Goal: Task Accomplishment & Management: Manage account settings

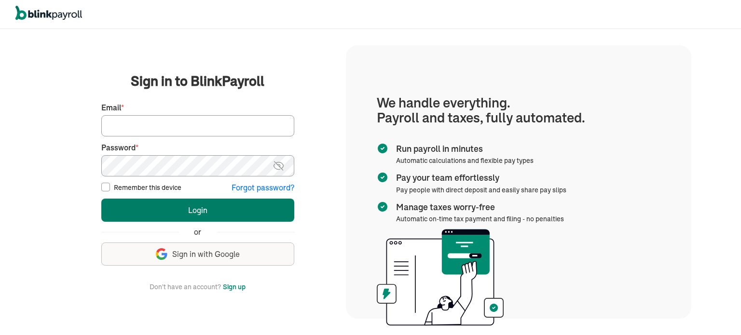
type input "[EMAIL_ADDRESS][DOMAIN_NAME]"
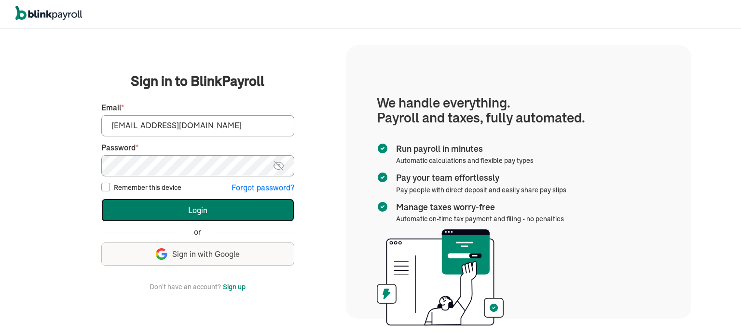
click at [184, 208] on button "Login" at bounding box center [197, 210] width 193 height 23
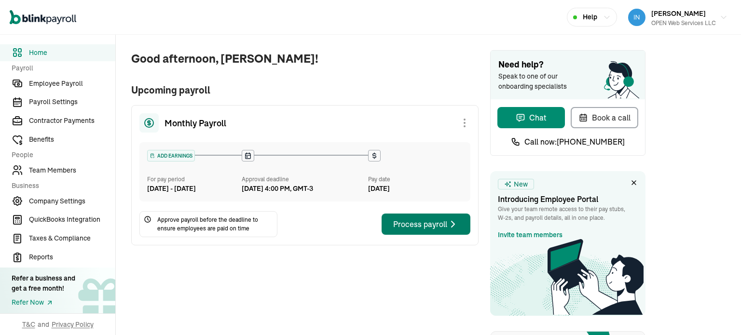
click at [428, 230] on div "Process payroll" at bounding box center [426, 225] width 66 height 12
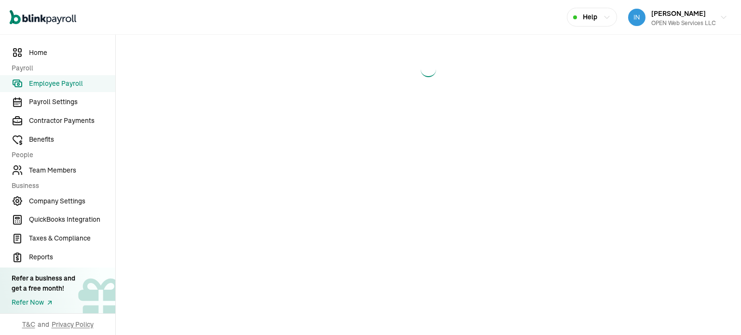
select select "direct_deposit"
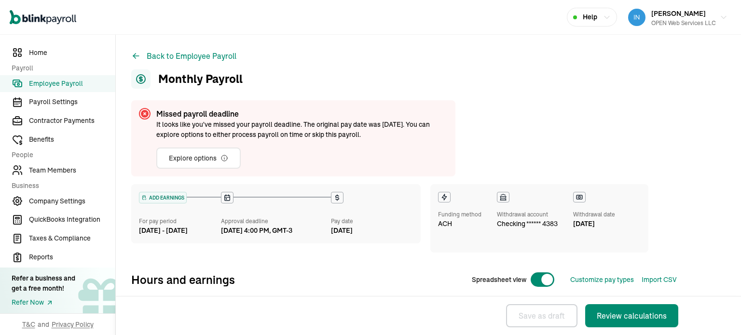
checkbox input "true"
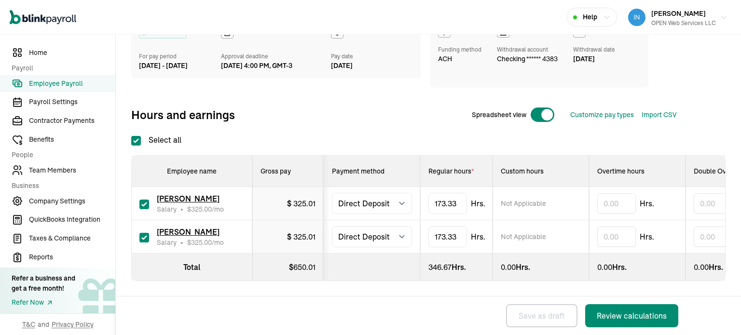
scroll to position [89, 0]
click at [626, 321] on div "Review calculations" at bounding box center [632, 316] width 70 height 12
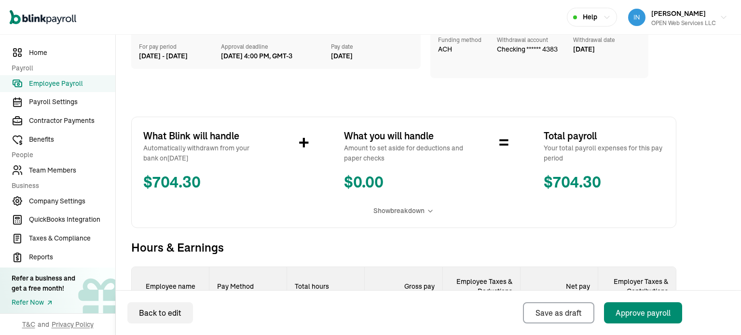
scroll to position [97, 0]
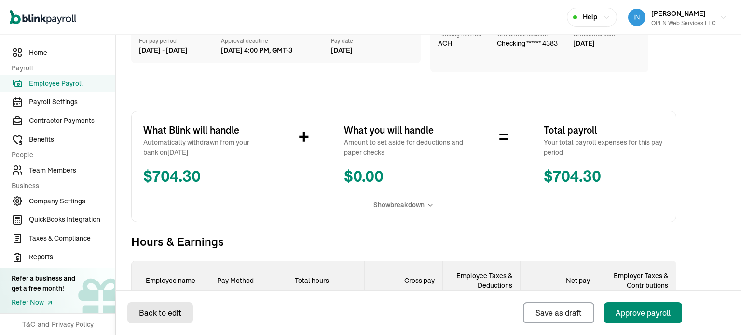
select select "direct_deposit"
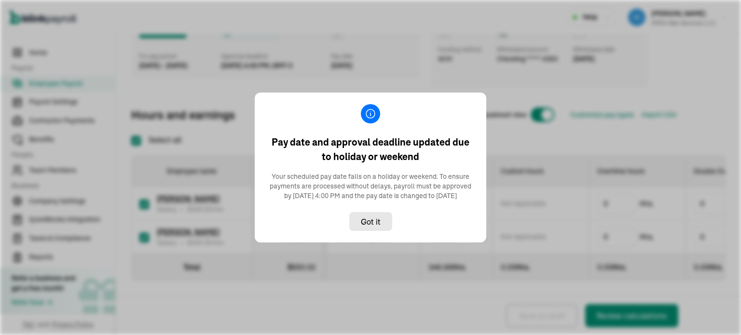
checkbox input "true"
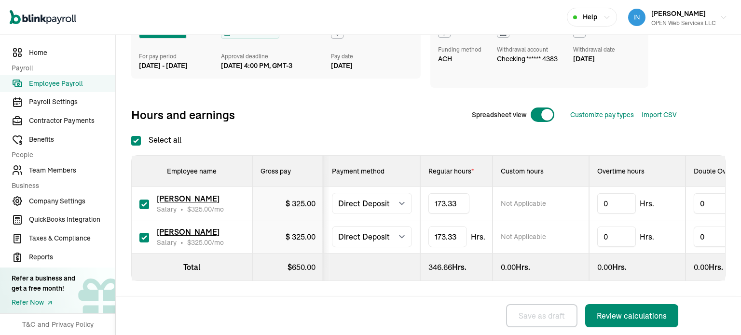
drag, startPoint x: 460, startPoint y: 196, endPoint x: 415, endPoint y: 193, distance: 45.5
type input "1"
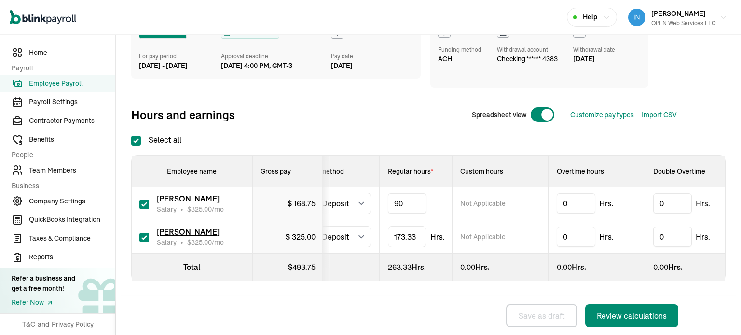
scroll to position [0, 0]
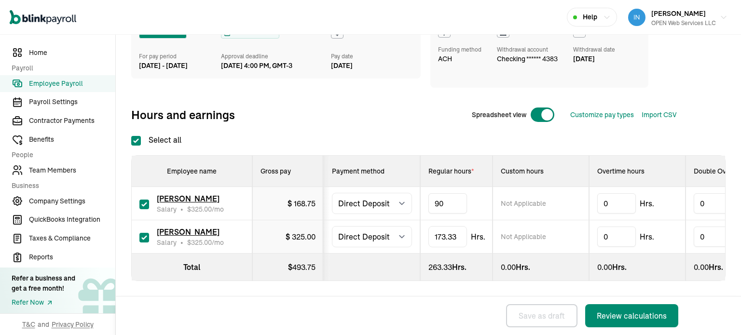
type input "9"
type input "8"
type input "7"
type input "60"
click at [630, 316] on div "Review calculations" at bounding box center [632, 316] width 70 height 12
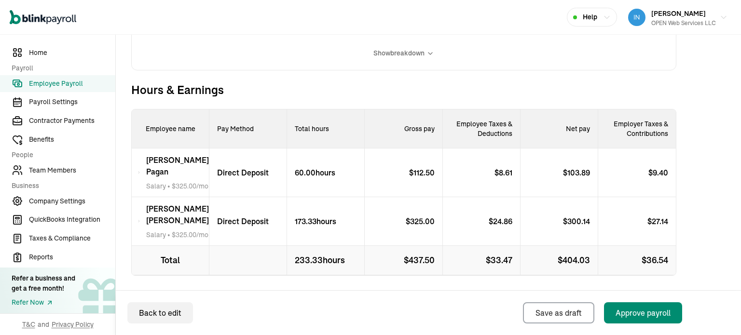
scroll to position [253, 0]
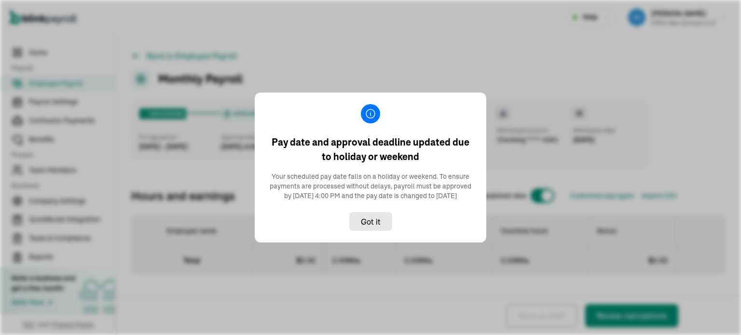
select select "direct_deposit"
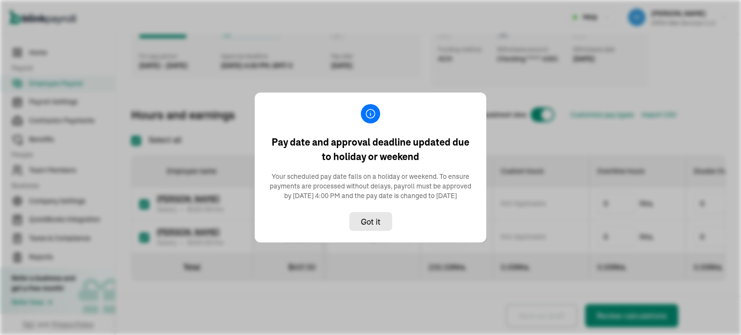
checkbox input "true"
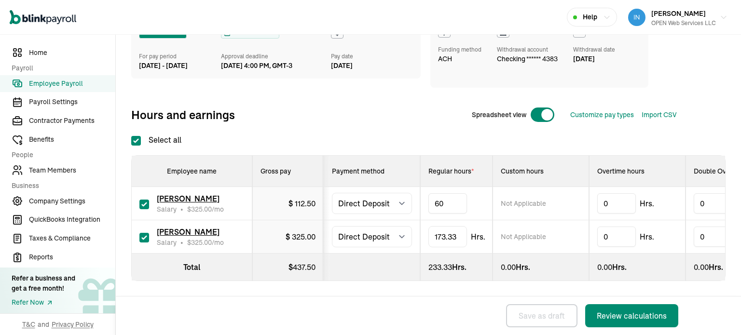
type input "6"
type input "55"
click at [625, 314] on div "Review calculations" at bounding box center [632, 316] width 70 height 12
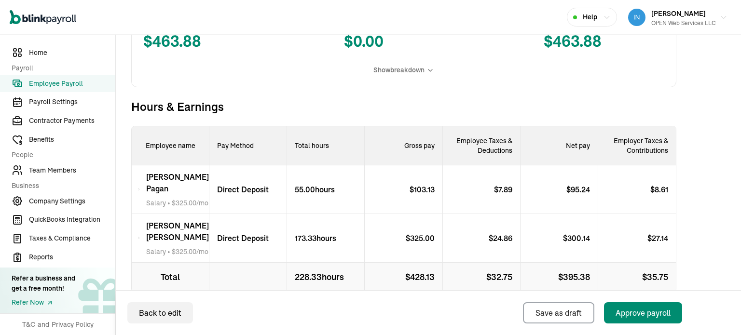
scroll to position [253, 0]
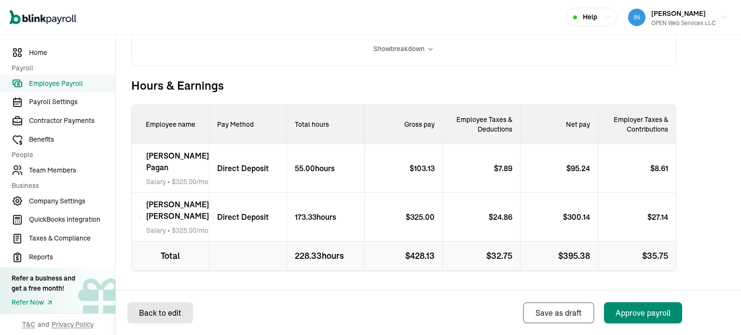
select select "direct_deposit"
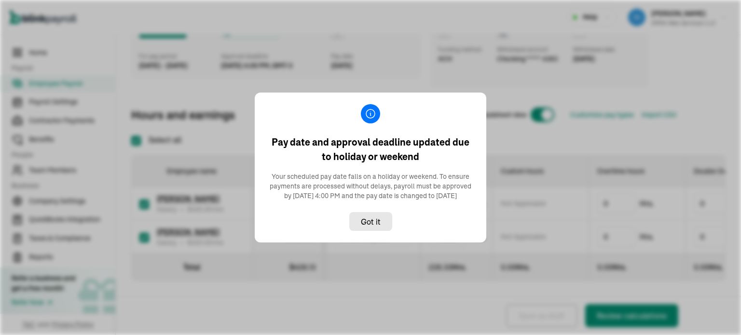
checkbox input "true"
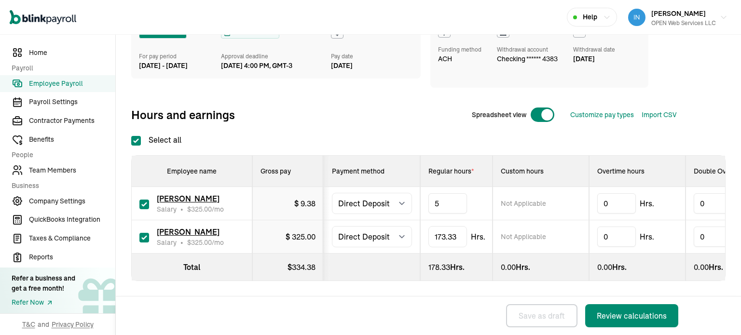
type input "58"
click at [629, 314] on div "Review calculations" at bounding box center [632, 316] width 70 height 12
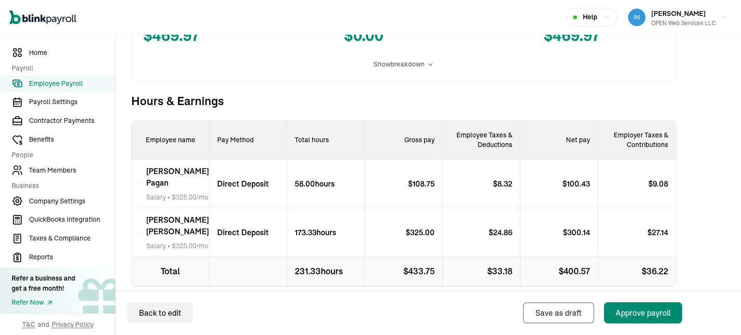
scroll to position [273, 0]
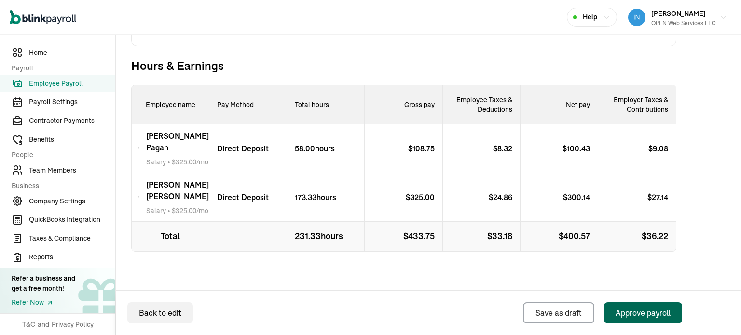
click at [635, 314] on div "Approve payroll" at bounding box center [643, 313] width 55 height 12
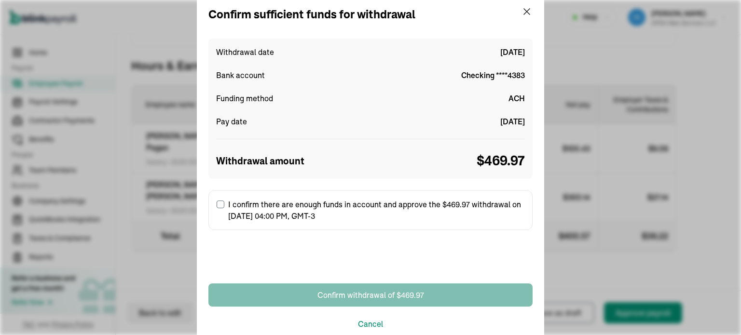
click at [218, 201] on input "I confirm there are enough funds in account and approve the $469.97 withdrawal …" at bounding box center [221, 205] width 8 height 8
checkbox input "true"
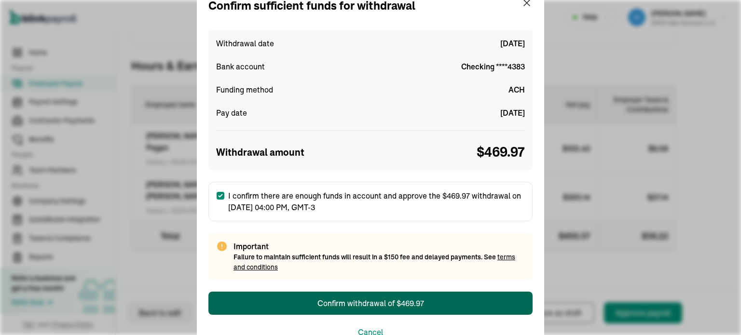
click at [460, 307] on button "Confirm withdrawal of $469.97" at bounding box center [371, 303] width 324 height 23
